Goal: Information Seeking & Learning: Learn about a topic

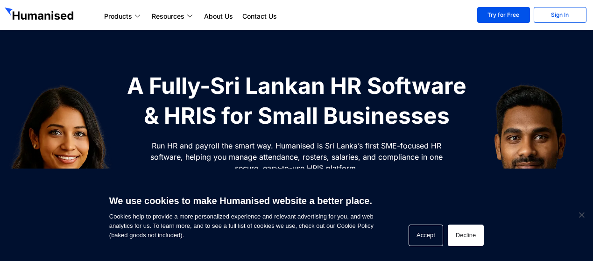
click at [450, 236] on button "Decline" at bounding box center [466, 234] width 36 height 21
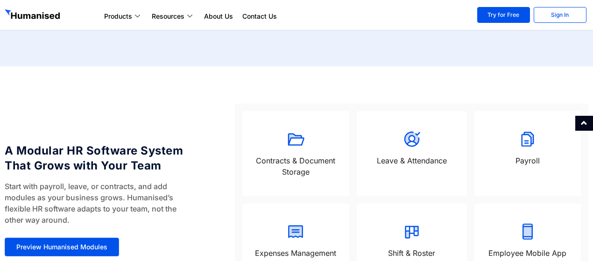
scroll to position [470, 0]
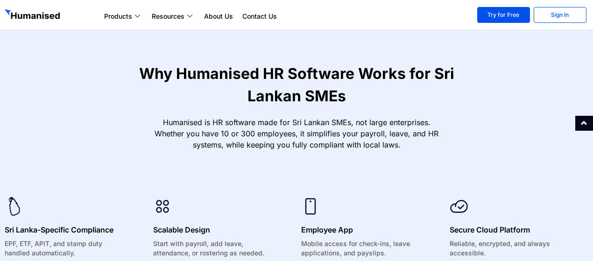
click at [411, 143] on p "Humanised is HR software made for Sri Lankan SMEs, not large enterprises. Wheth…" at bounding box center [296, 134] width 299 height 34
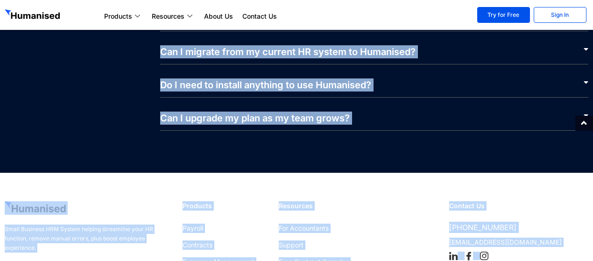
scroll to position [4570, 0]
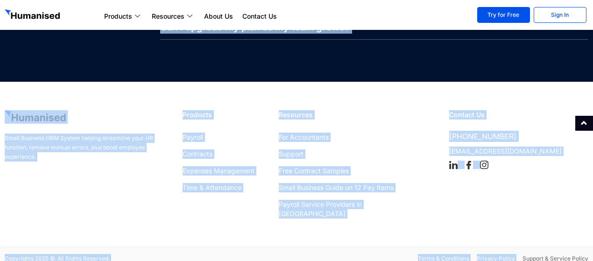
drag, startPoint x: 411, startPoint y: 143, endPoint x: 483, endPoint y: 262, distance: 139.0
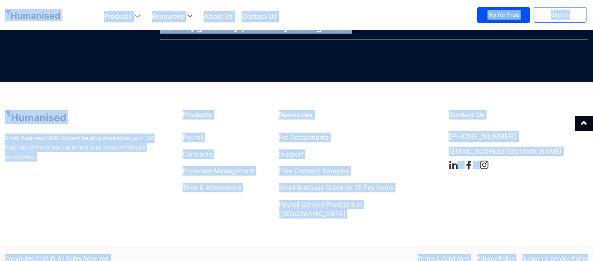
drag, startPoint x: 12, startPoint y: 3, endPoint x: 588, endPoint y: 245, distance: 624.8
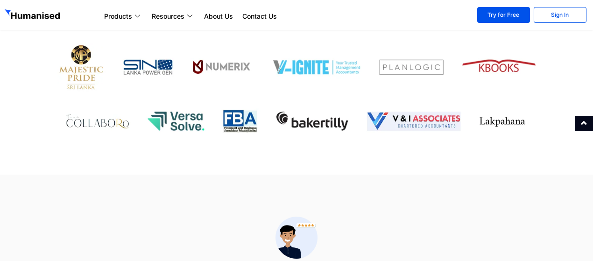
scroll to position [3267, 0]
